Goal: Complete application form: Complete application form

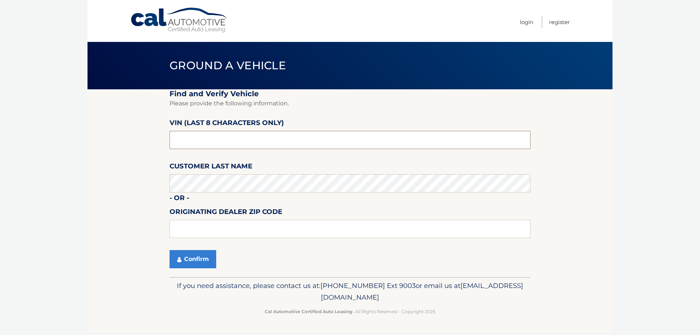
click at [234, 141] on input "text" at bounding box center [350, 140] width 361 height 18
drag, startPoint x: 233, startPoint y: 141, endPoint x: 153, endPoint y: 140, distance: 80.6
click at [153, 140] on section "Find and Verify Vehicle Please provide the following information. VIN (last 8 c…" at bounding box center [349, 183] width 525 height 188
type input "nn336642"
click at [204, 264] on button "Confirm" at bounding box center [193, 259] width 47 height 18
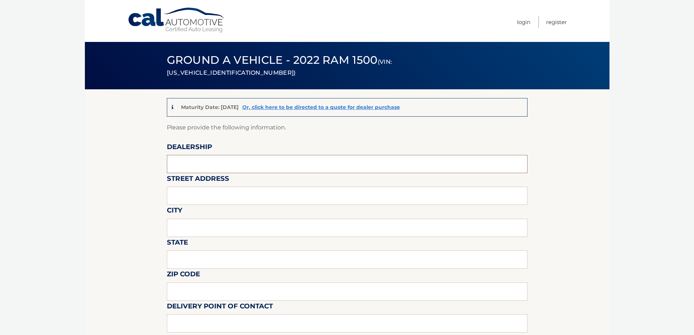
click at [276, 159] on input "text" at bounding box center [347, 164] width 361 height 18
type input "[PERSON_NAME] CHRYSLER JEEP RAM"
click at [216, 193] on input "text" at bounding box center [347, 196] width 361 height 18
type input "[STREET_ADDRESS]"
click at [207, 230] on input "text" at bounding box center [347, 228] width 361 height 18
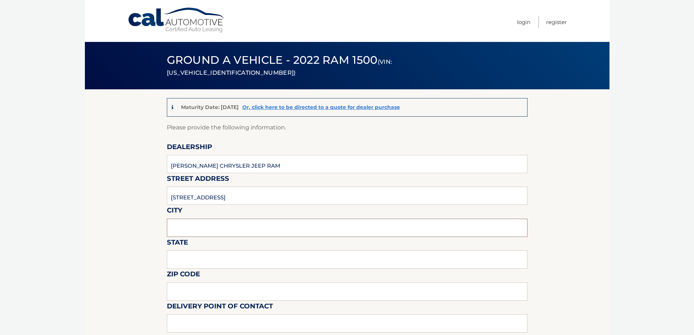
type input "[GEOGRAPHIC_DATA]"
click at [206, 265] on input "text" at bounding box center [347, 259] width 361 height 18
type input "[US_STATE]"
click at [208, 292] on input "text" at bounding box center [347, 292] width 361 height 18
type input "33186"
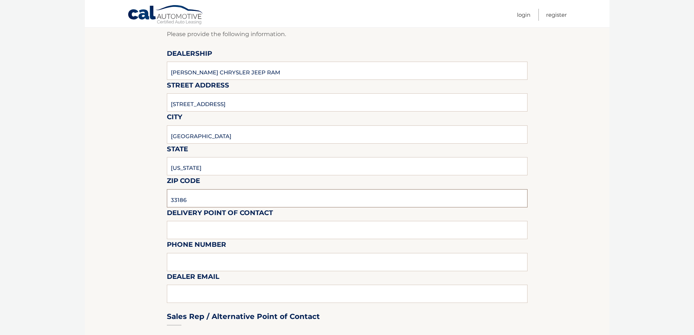
scroll to position [146, 0]
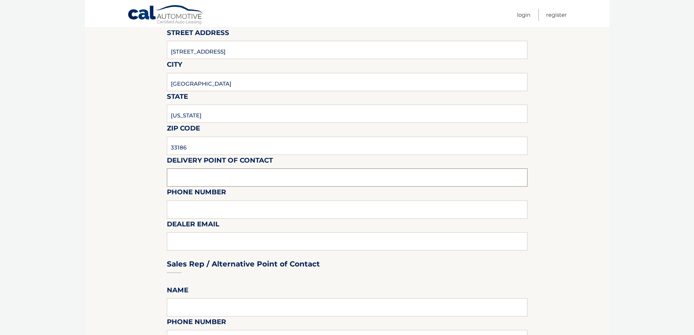
click at [238, 175] on input "text" at bounding box center [347, 177] width 361 height 18
type input "[PERSON_NAME]"
click at [215, 211] on input "text" at bounding box center [347, 209] width 361 height 18
type input "3059720488"
click at [215, 242] on div "Sales Rep / Alternative Point of Contact" at bounding box center [347, 250] width 361 height 51
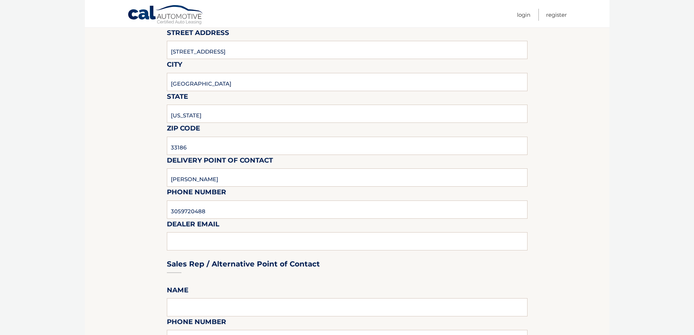
click at [188, 239] on div "Sales Rep / Alternative Point of Contact" at bounding box center [347, 250] width 361 height 51
click at [219, 253] on div "Sales Rep / Alternative Point of Contact" at bounding box center [347, 250] width 361 height 51
click at [208, 242] on div "Sales Rep / Alternative Point of Contact" at bounding box center [347, 250] width 361 height 51
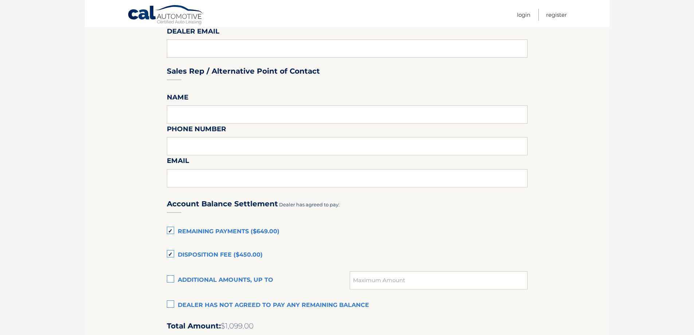
scroll to position [365, 0]
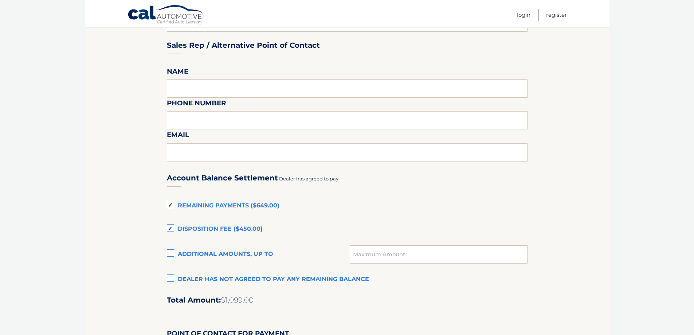
click at [168, 205] on label "Remaining Payments ($649.00)" at bounding box center [347, 206] width 361 height 15
click at [0, 0] on input "Remaining Payments ($649.00)" at bounding box center [0, 0] width 0 height 0
click at [170, 227] on label "Disposition Fee ($450.00)" at bounding box center [347, 229] width 361 height 15
click at [0, 0] on input "Disposition Fee ($450.00)" at bounding box center [0, 0] width 0 height 0
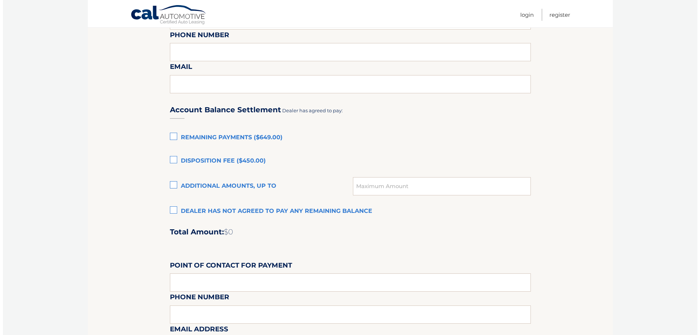
scroll to position [474, 0]
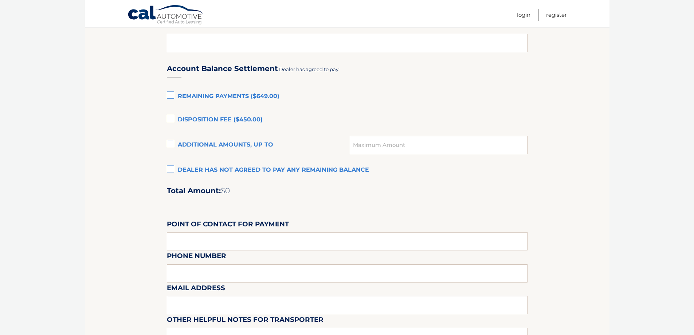
click at [174, 169] on label "Dealer has not agreed to pay any remaining balance" at bounding box center [347, 170] width 361 height 15
click at [0, 0] on input "Dealer has not agreed to pay any remaining balance" at bounding box center [0, 0] width 0 height 0
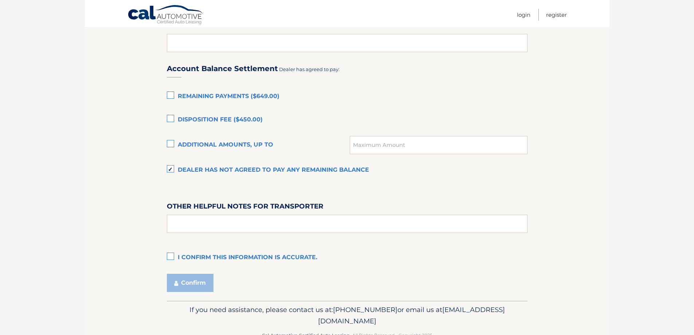
click at [172, 257] on label "I confirm this information is accurate." at bounding box center [347, 257] width 361 height 15
click at [0, 0] on input "I confirm this information is accurate." at bounding box center [0, 0] width 0 height 0
click at [194, 283] on button "Confirm" at bounding box center [190, 283] width 47 height 18
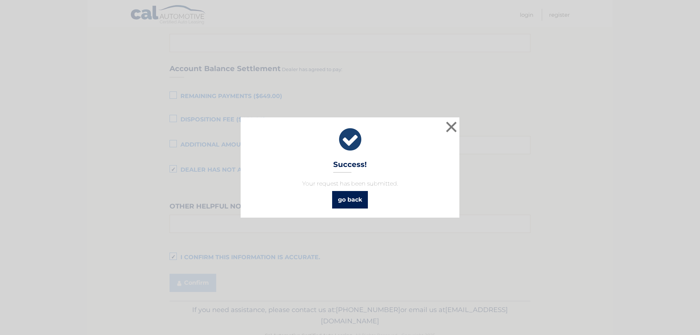
click at [363, 201] on link "go back" at bounding box center [350, 199] width 36 height 17
